Goal: Task Accomplishment & Management: Manage account settings

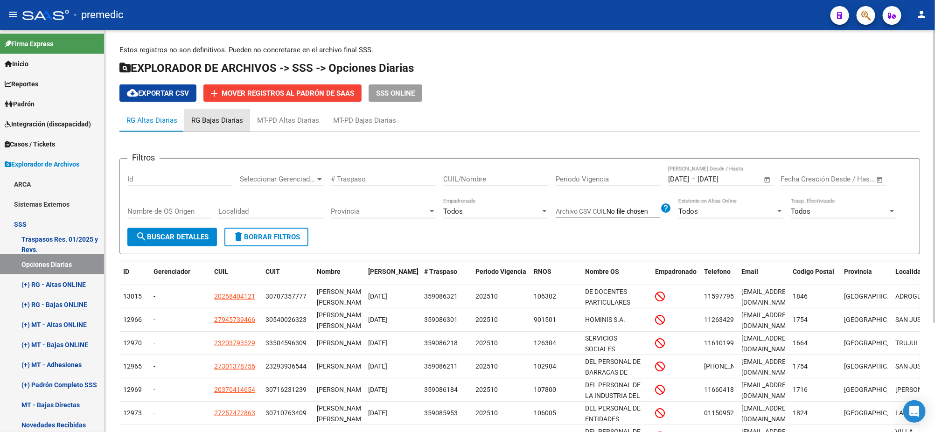
click at [222, 118] on div "RG Bajas Diarias" at bounding box center [217, 120] width 52 height 10
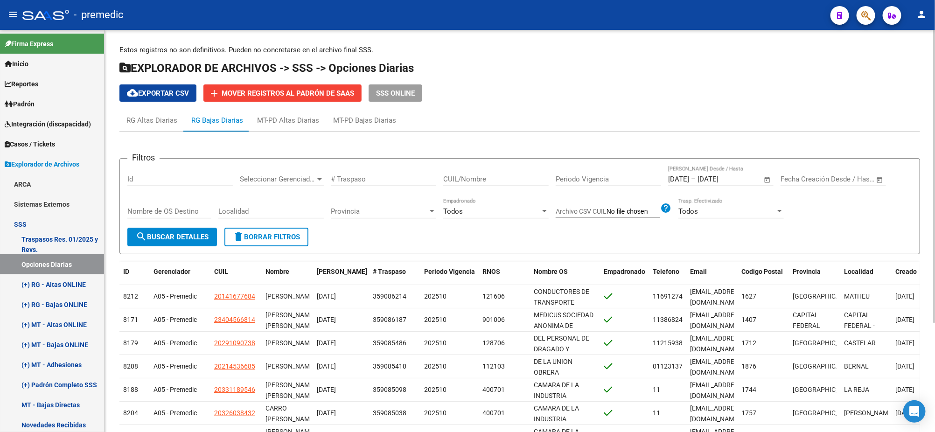
click at [169, 94] on span "cloud_download Exportar CSV" at bounding box center [158, 93] width 62 height 8
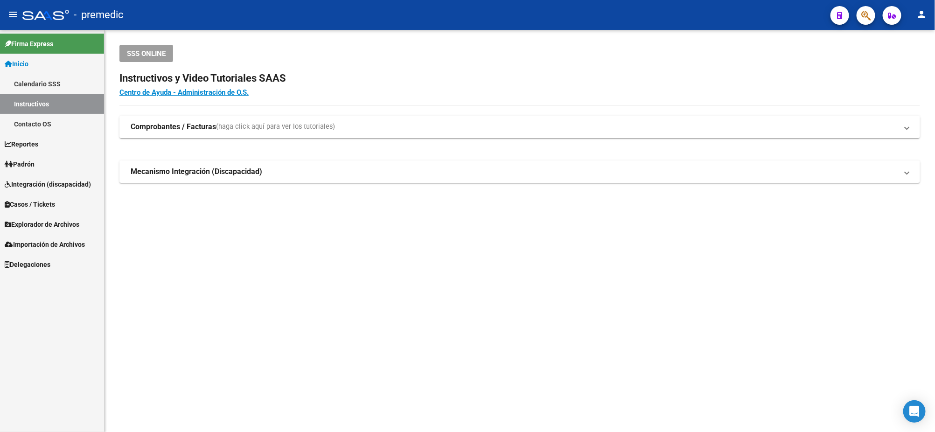
click at [42, 168] on link "Padrón" at bounding box center [52, 164] width 104 height 20
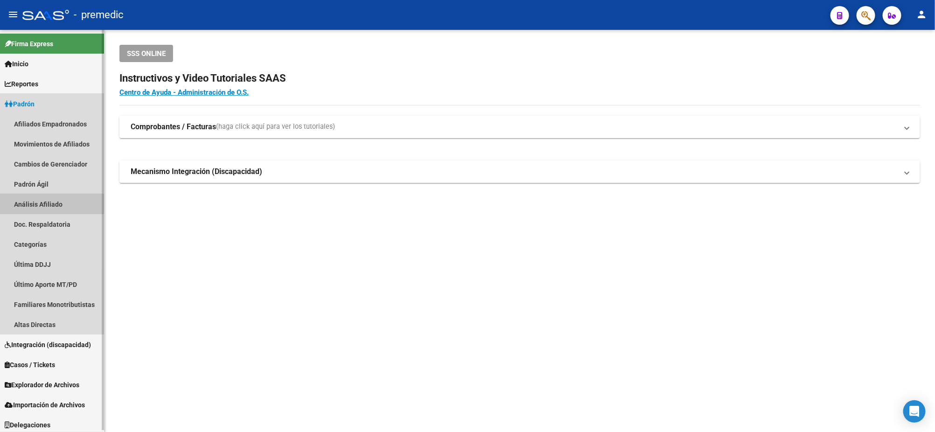
click at [48, 203] on link "Análisis Afiliado" at bounding box center [52, 204] width 104 height 20
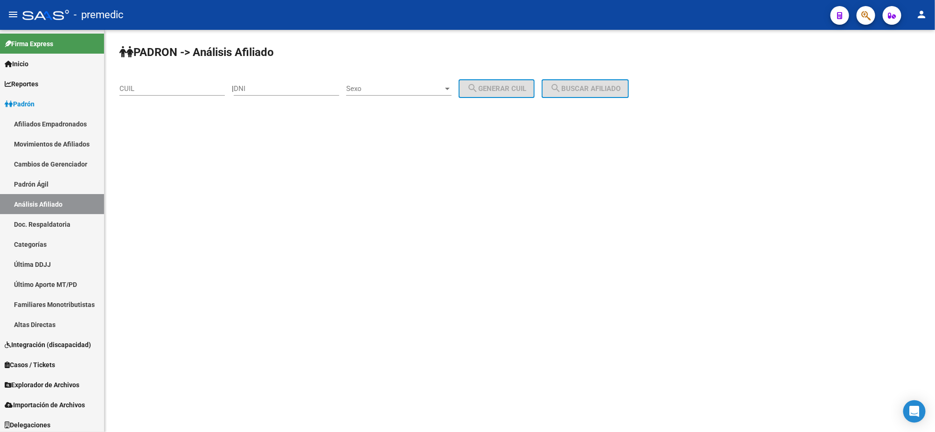
click at [286, 82] on div "DNI" at bounding box center [286, 86] width 105 height 20
paste input "22706458"
type input "22706458"
click at [376, 90] on span "Sexo" at bounding box center [394, 88] width 97 height 8
click at [374, 91] on span "Masculino" at bounding box center [409, 88] width 105 height 21
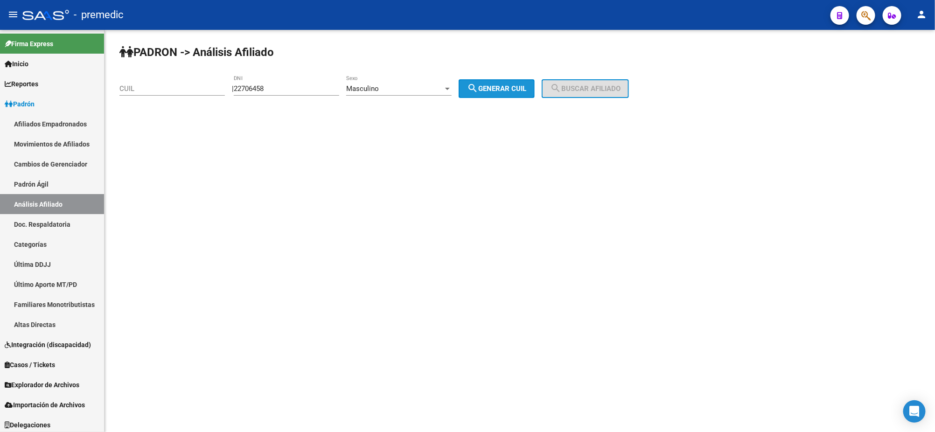
click at [499, 86] on span "search Generar CUIL" at bounding box center [496, 88] width 59 height 8
type input "20-22706458-8"
click at [581, 86] on span "search Buscar afiliado" at bounding box center [585, 88] width 70 height 8
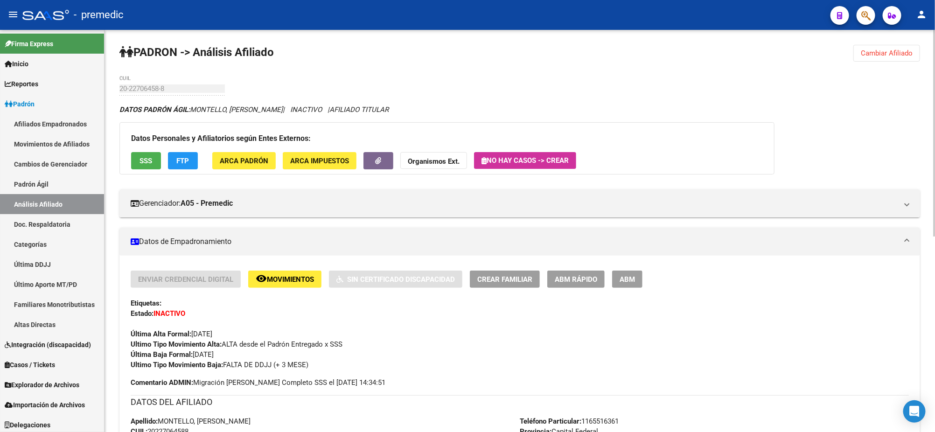
scroll to position [381, 0]
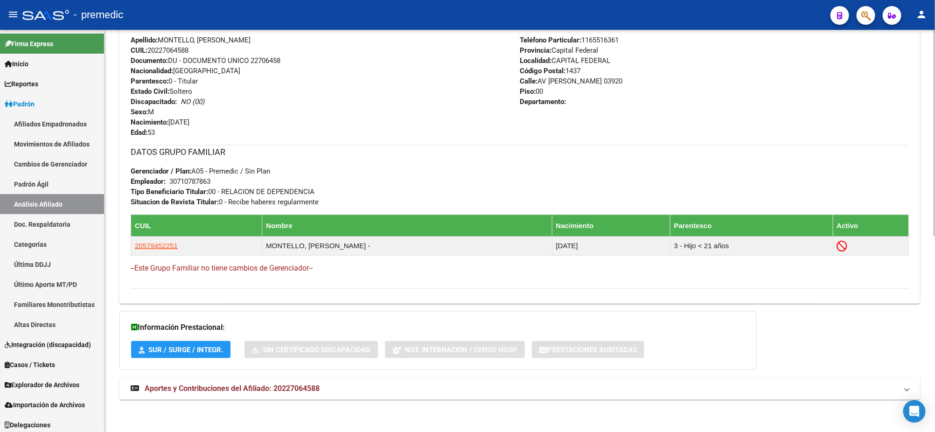
click at [247, 392] on span "Aportes y Contribuciones del Afiliado: 20227064588" at bounding box center [232, 388] width 175 height 9
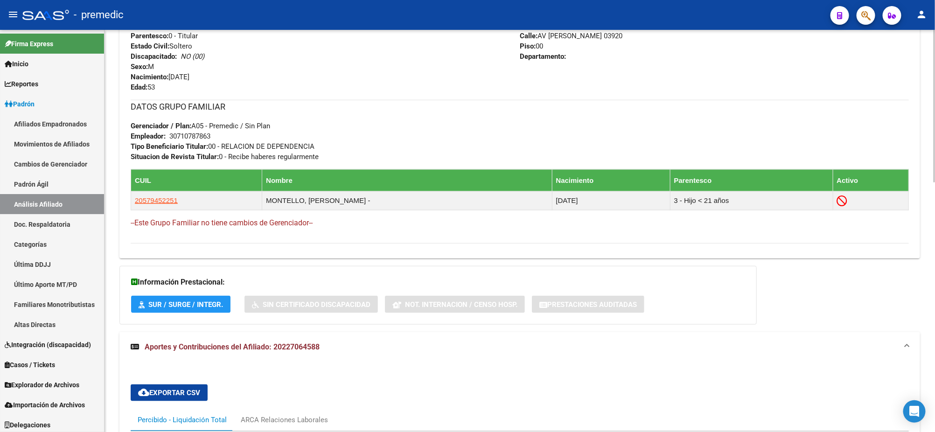
scroll to position [543, 0]
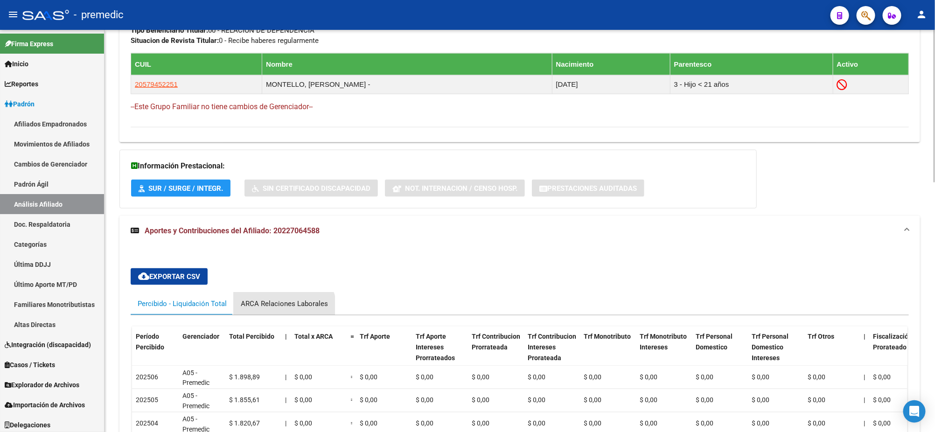
click at [282, 309] on div "ARCA Relaciones Laborales" at bounding box center [284, 304] width 101 height 22
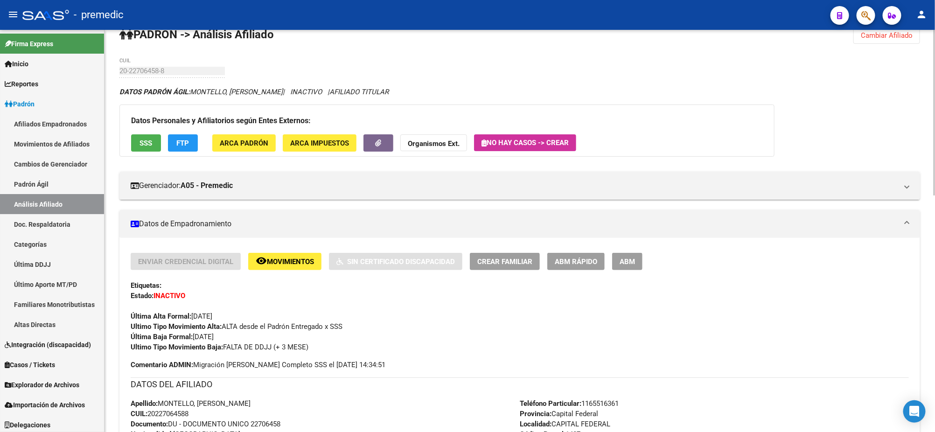
scroll to position [0, 0]
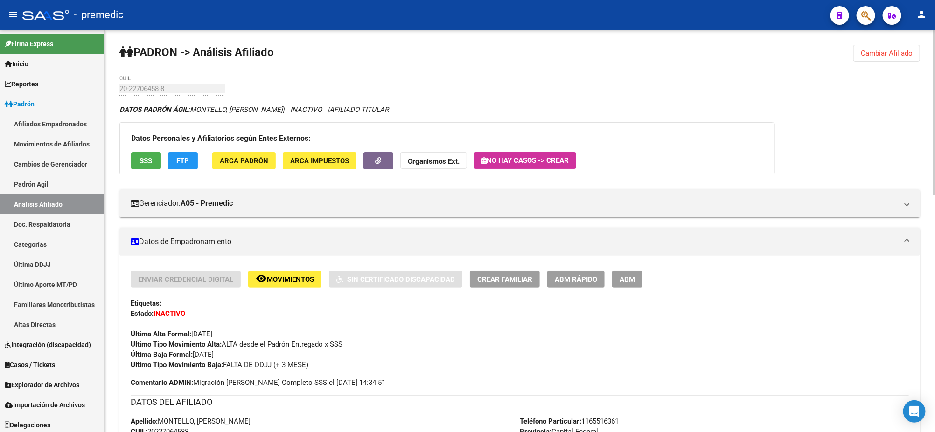
click at [583, 280] on span "ABM Rápido" at bounding box center [576, 279] width 42 height 8
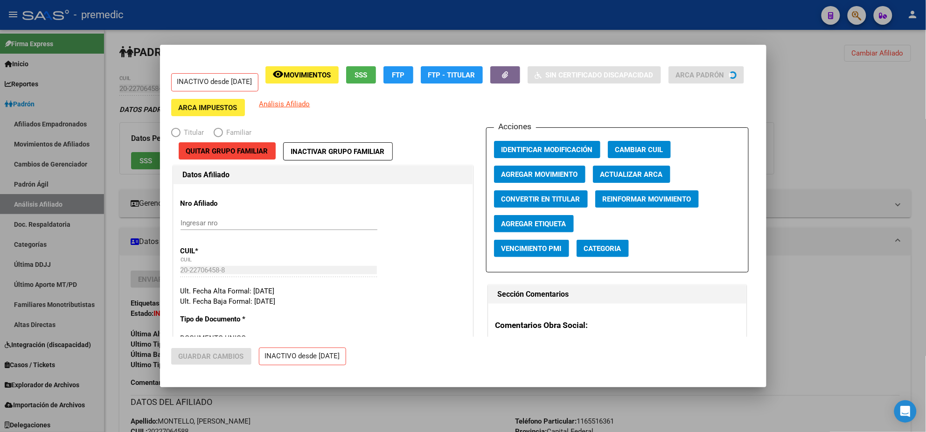
radio input "true"
type input "30-71078786-3"
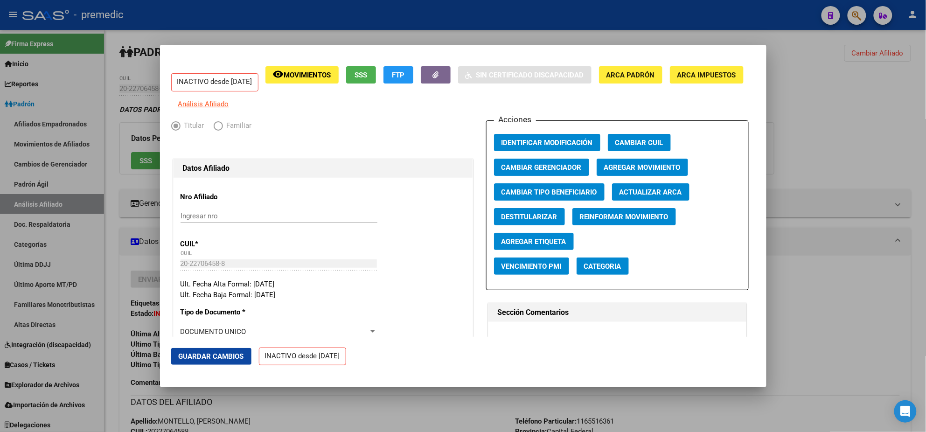
click at [393, 407] on div at bounding box center [463, 216] width 926 height 432
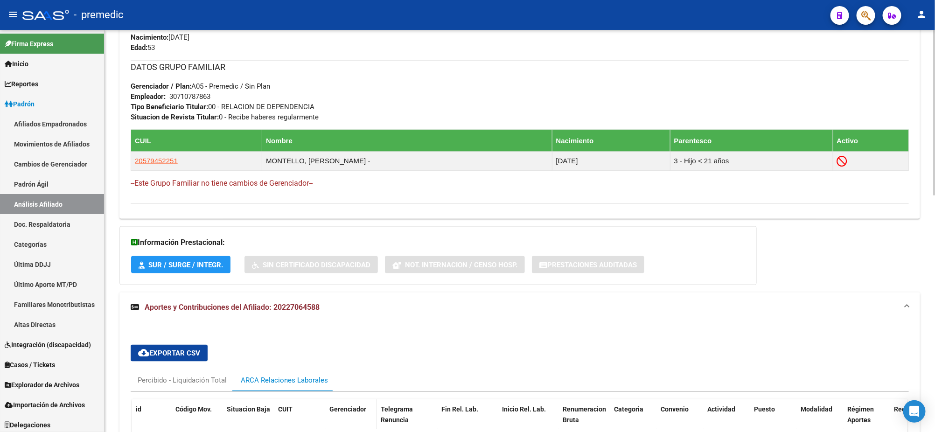
scroll to position [576, 0]
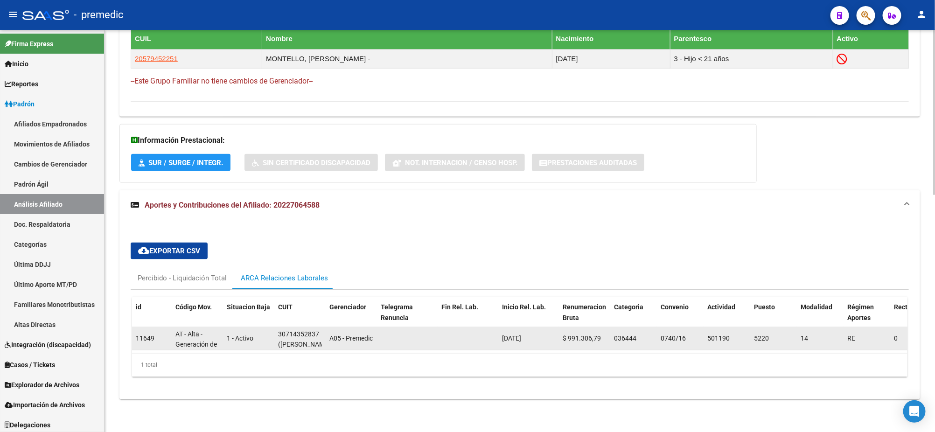
click at [287, 329] on div "30714352837" at bounding box center [298, 334] width 41 height 11
copy div "30714352837"
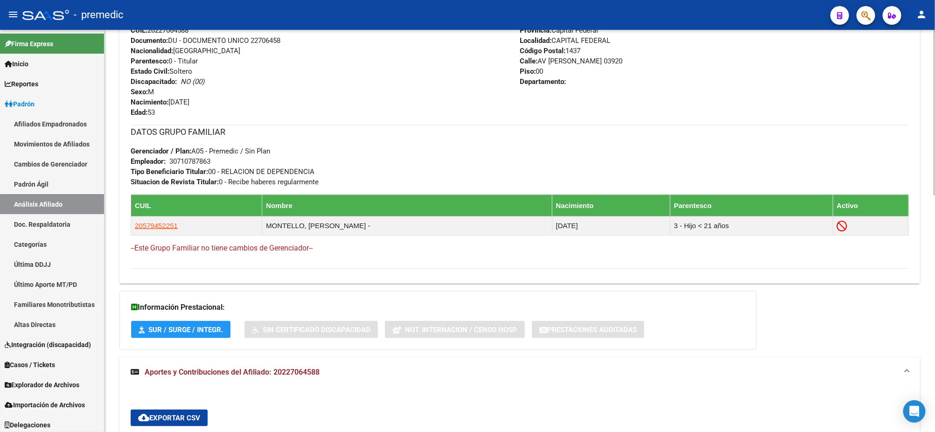
scroll to position [51, 0]
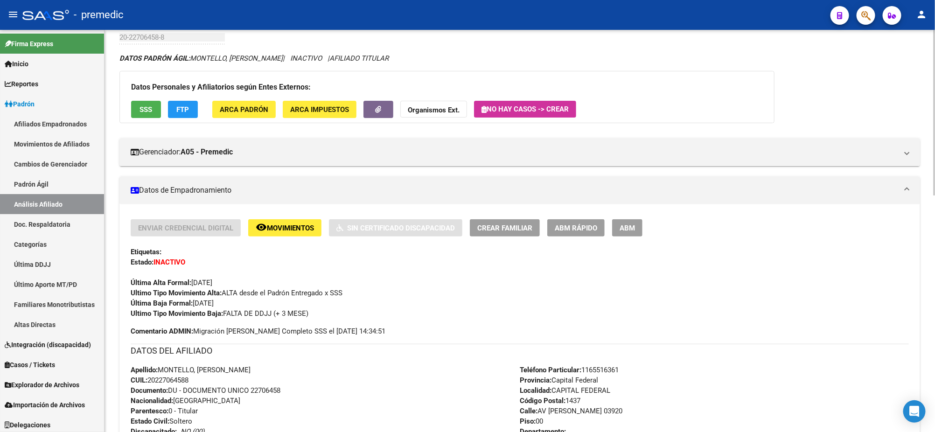
click at [585, 227] on span "ABM Rápido" at bounding box center [576, 228] width 42 height 8
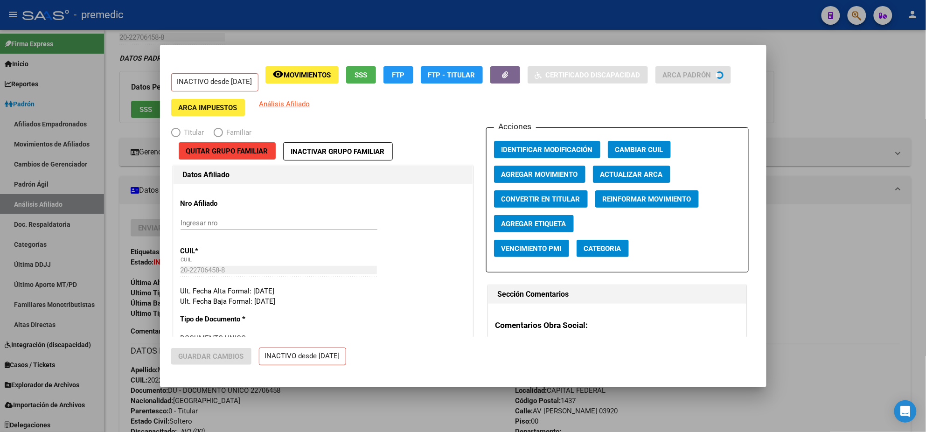
radio input "true"
type input "30-71078786-3"
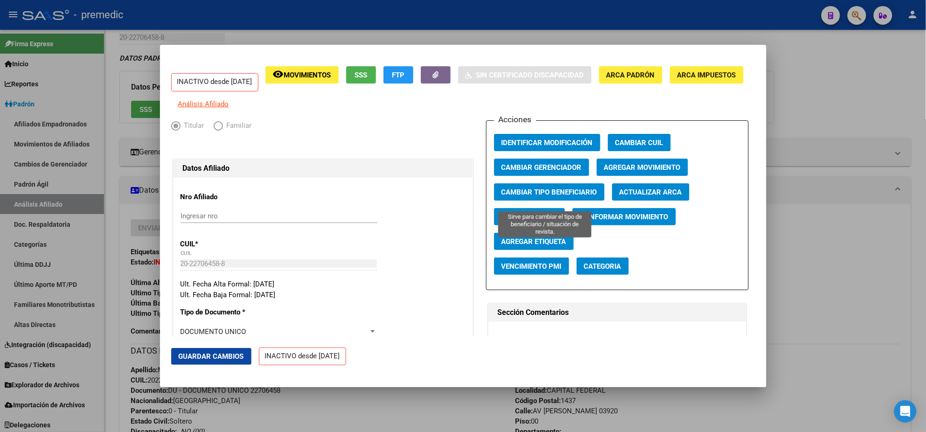
click at [506, 196] on span "Cambiar Tipo Beneficiario" at bounding box center [550, 192] width 96 height 8
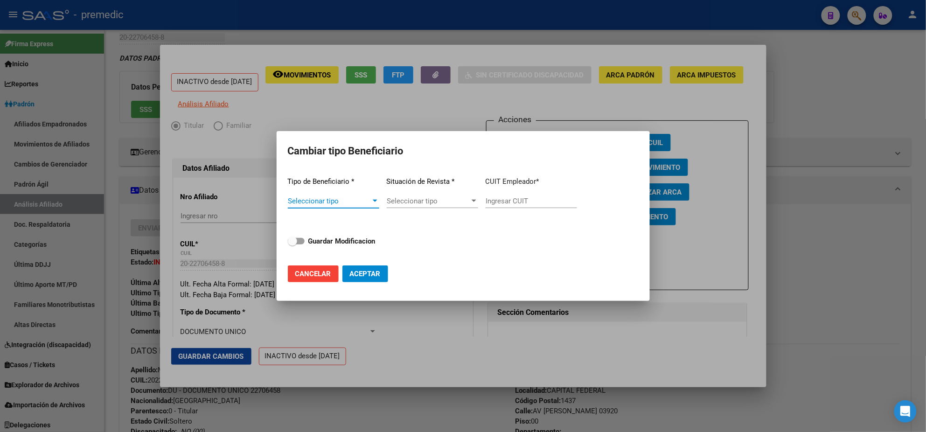
click at [357, 203] on span "Seleccionar tipo" at bounding box center [329, 201] width 83 height 8
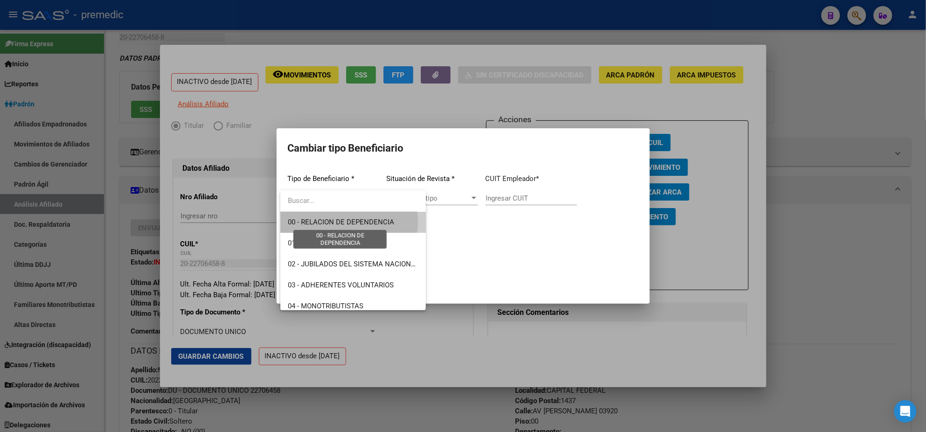
click at [345, 221] on span "00 - RELACION DE DEPENDENCIA" at bounding box center [341, 222] width 106 height 8
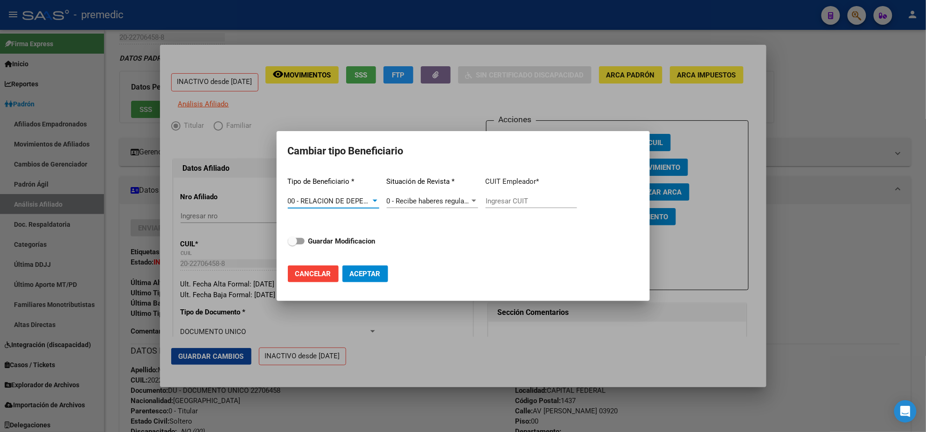
click at [522, 203] on input "Ingresar CUIT" at bounding box center [531, 201] width 91 height 8
paste input "30-71435283-7"
type input "30-71435283-7"
click at [299, 238] on span at bounding box center [296, 241] width 17 height 7
click at [293, 245] on input "Guardar Modificacion" at bounding box center [292, 245] width 0 height 0
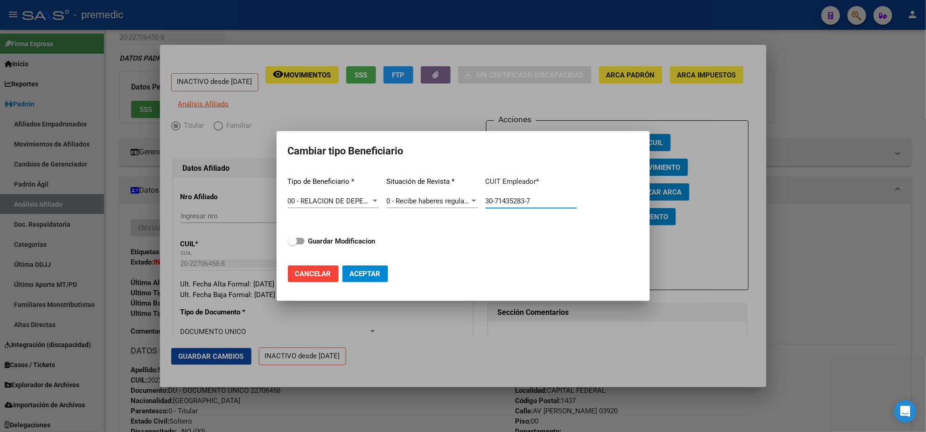
checkbox input "true"
click at [369, 270] on span "Aceptar" at bounding box center [365, 274] width 31 height 8
type input "30-71435283-7"
checkbox input "false"
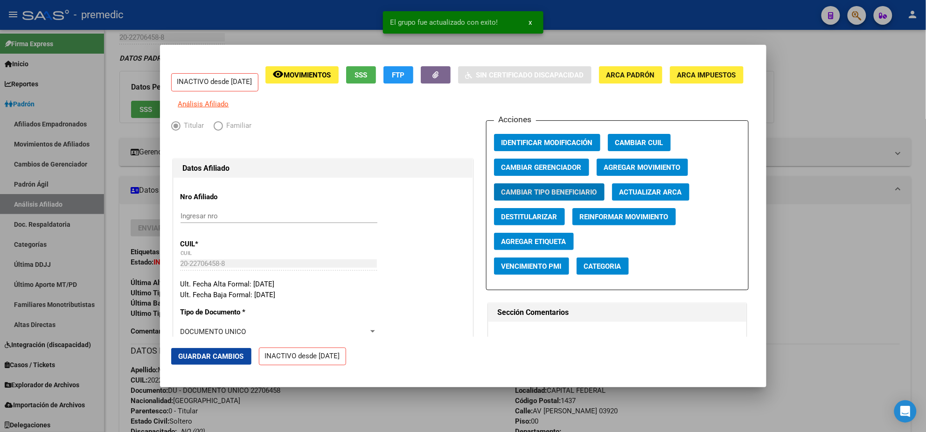
click at [626, 172] on span "Agregar Movimiento" at bounding box center [642, 167] width 77 height 8
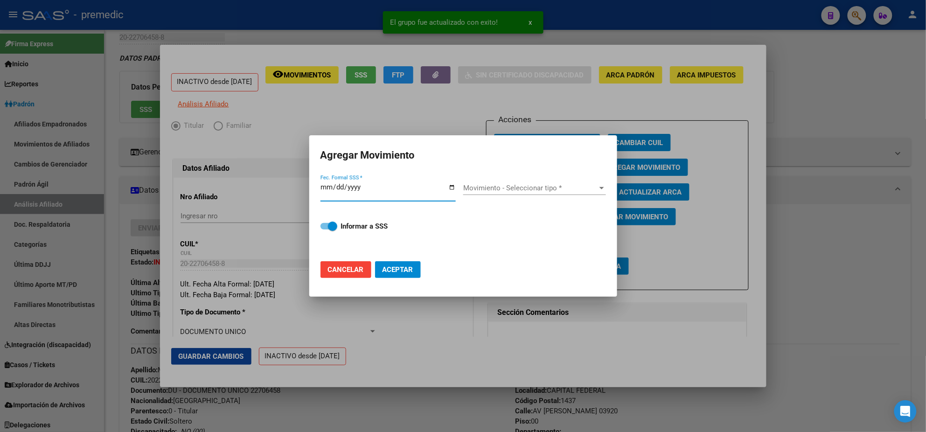
click at [327, 188] on input "Fec. Formal SSS *" at bounding box center [388, 190] width 135 height 15
click at [354, 189] on input "Fec. Formal SSS *" at bounding box center [388, 190] width 135 height 15
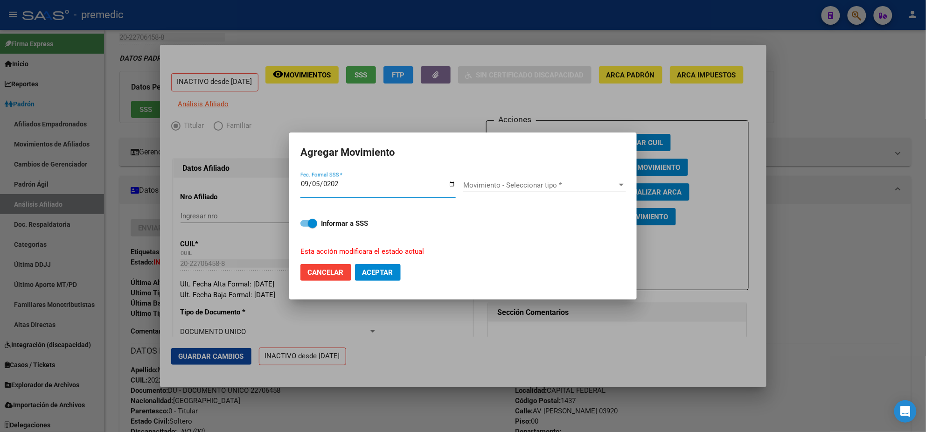
type input "[DATE]"
click at [484, 187] on span "Movimiento - Seleccionar tipo *" at bounding box center [540, 185] width 154 height 8
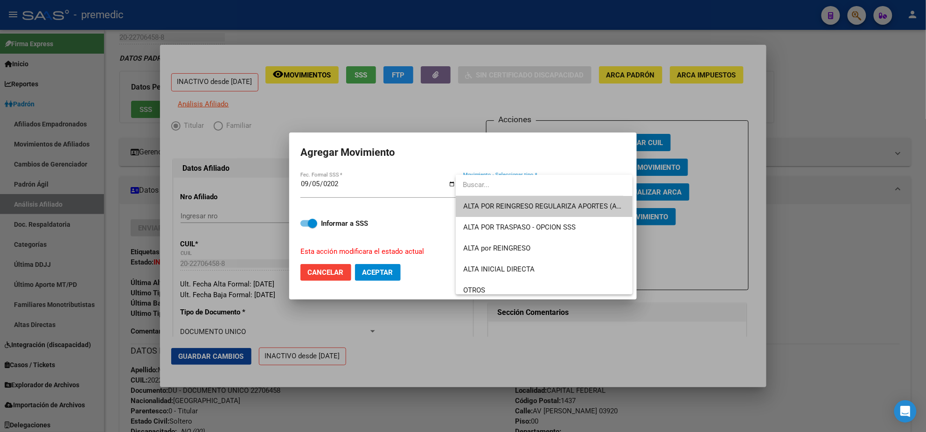
click at [502, 213] on span "ALTA POR REINGRESO REGULARIZA APORTES (AFIP)" at bounding box center [544, 206] width 162 height 21
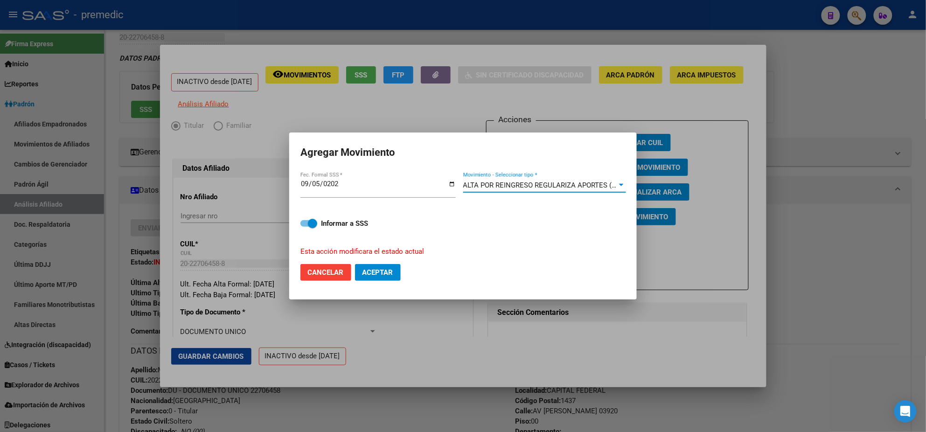
click at [373, 271] on span "Aceptar" at bounding box center [378, 272] width 31 height 8
checkbox input "false"
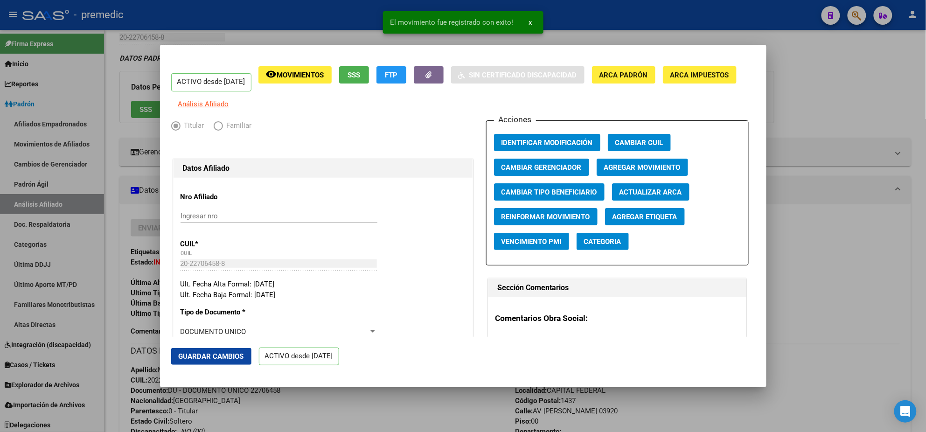
click at [325, 406] on div at bounding box center [463, 216] width 926 height 432
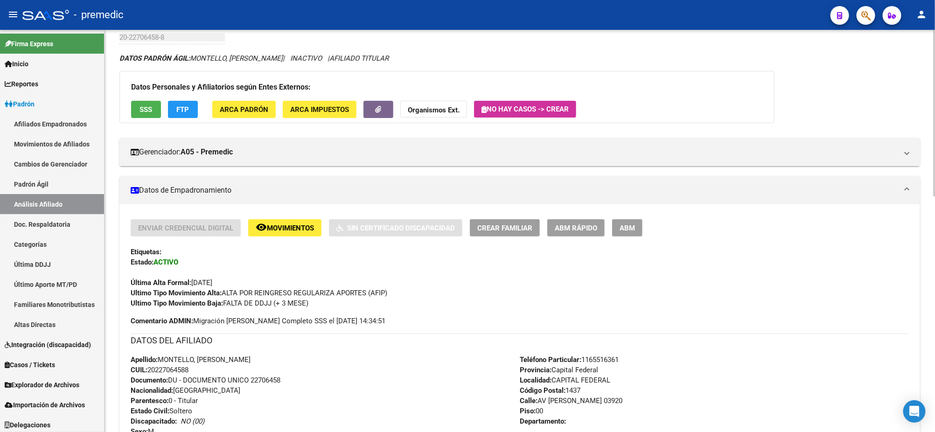
scroll to position [0, 0]
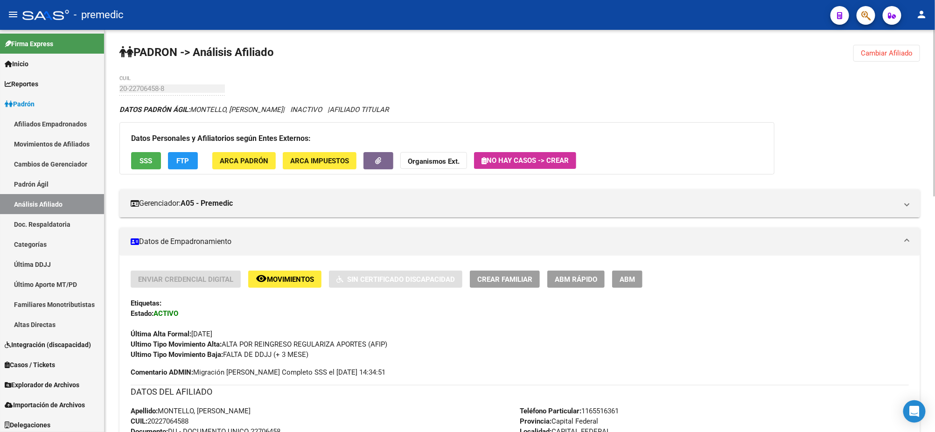
click at [900, 54] on span "Cambiar Afiliado" at bounding box center [887, 53] width 52 height 8
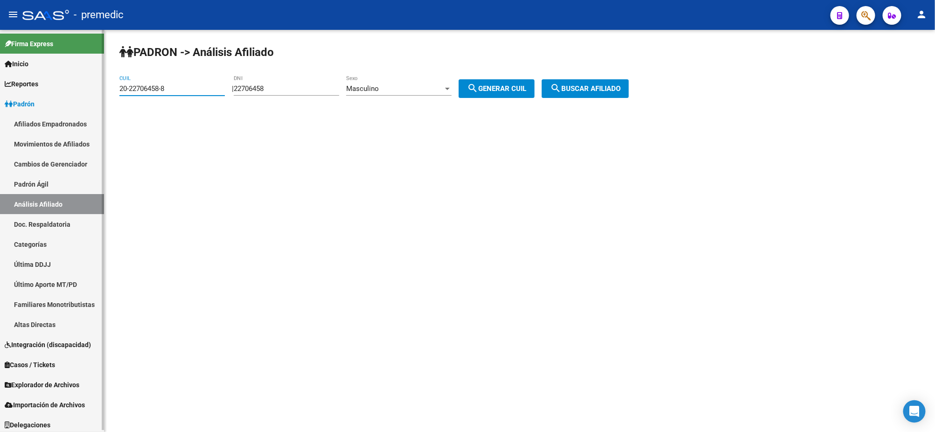
drag, startPoint x: 167, startPoint y: 88, endPoint x: 99, endPoint y: 88, distance: 67.7
click at [99, 88] on mat-sidenav-container "Firma Express Inicio Calendario SSS Instructivos Contacto OS Reportes Padrón Tr…" at bounding box center [467, 231] width 935 height 402
paste input "7-43183065-0"
type input "27-43183065-0"
click at [574, 86] on span "search Buscar afiliado" at bounding box center [585, 88] width 70 height 8
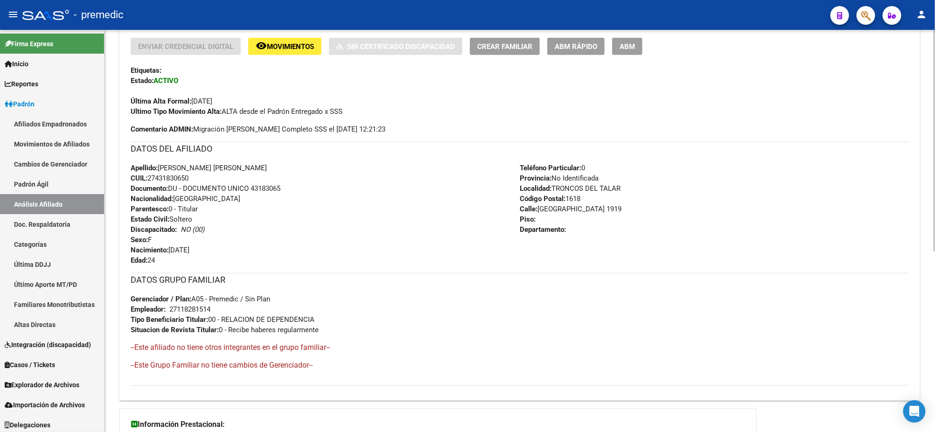
scroll to position [330, 0]
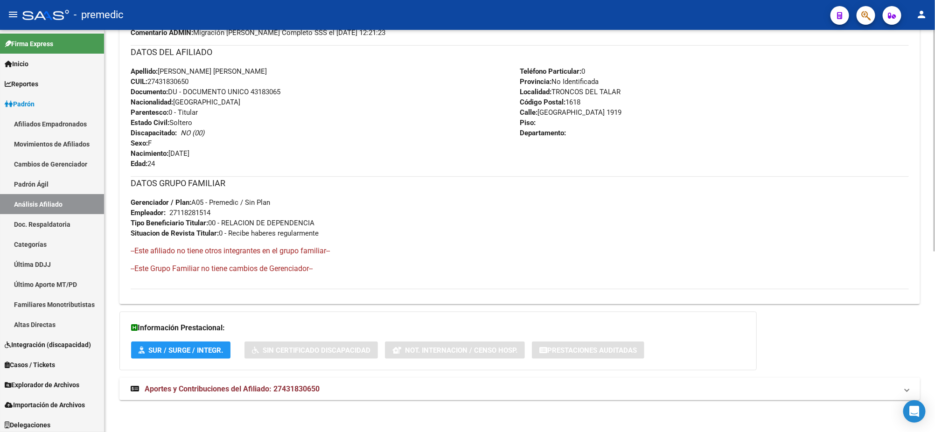
click at [246, 385] on span "Aportes y Contribuciones del Afiliado: 27431830650" at bounding box center [232, 389] width 175 height 9
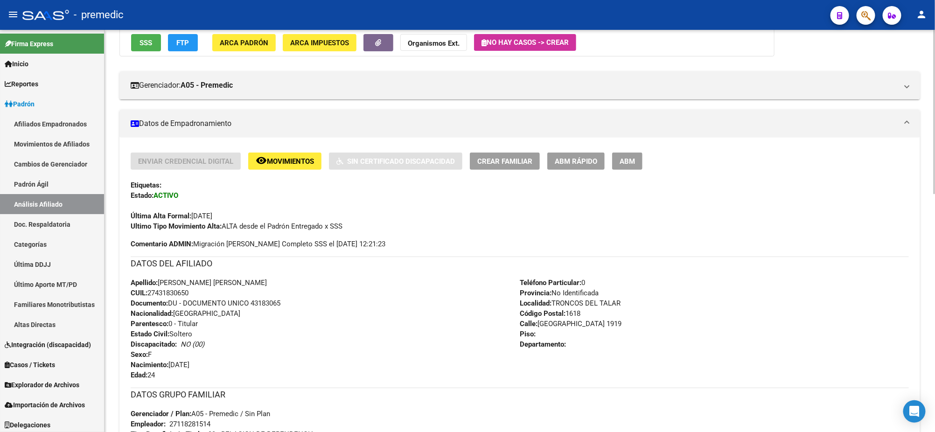
scroll to position [0, 0]
